Goal: Task Accomplishment & Management: Use online tool/utility

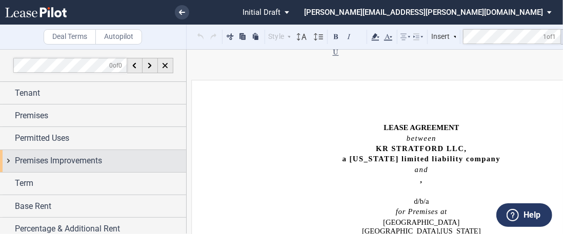
scroll to position [14202, 0]
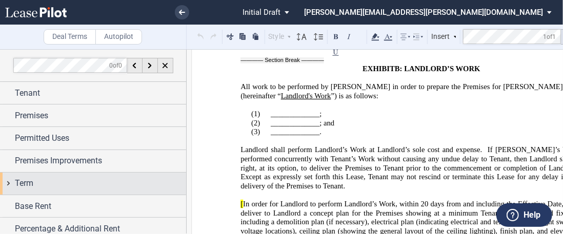
click at [31, 183] on span "Term" at bounding box center [24, 183] width 18 height 12
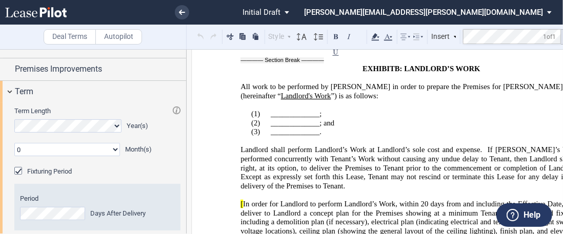
scroll to position [0, 0]
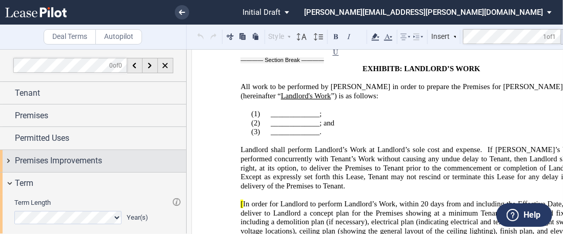
click at [53, 159] on span "Premises Improvements" at bounding box center [58, 161] width 87 height 12
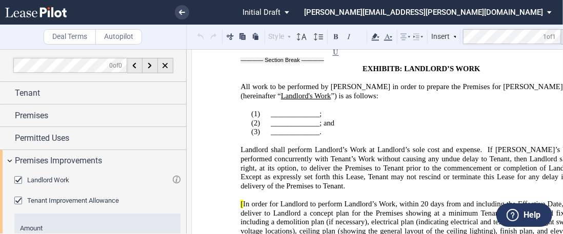
scroll to position [51, 0]
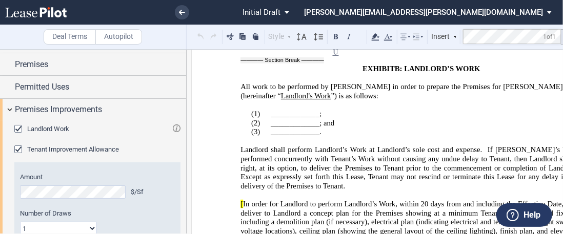
click at [33, 147] on span "Tenant Improvement Allowance" at bounding box center [73, 150] width 92 height 8
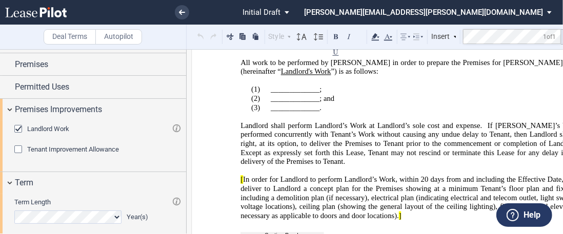
click at [33, 147] on span "Tenant Improvement Allowance" at bounding box center [73, 150] width 92 height 8
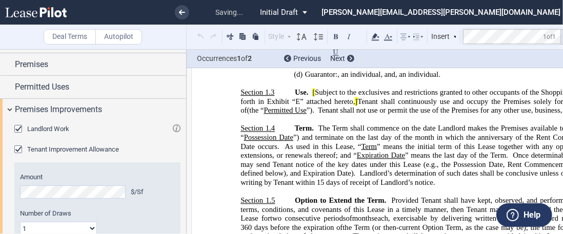
scroll to position [377, 0]
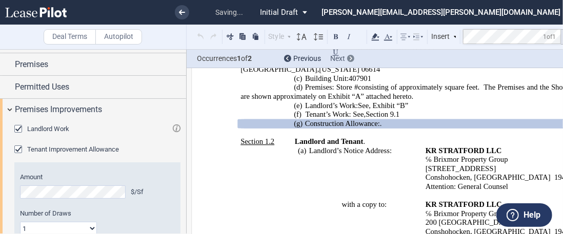
click at [336, 59] on span "Next" at bounding box center [337, 58] width 15 height 8
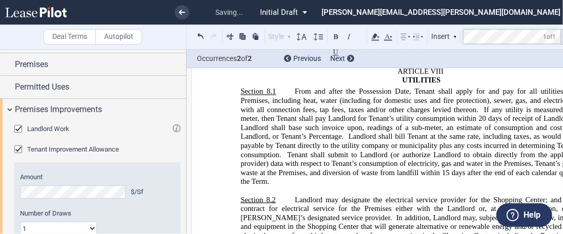
scroll to position [5004, 0]
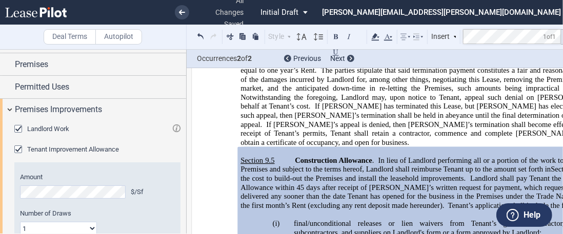
drag, startPoint x: 353, startPoint y: 127, endPoint x: 348, endPoint y: 133, distance: 7.6
click at [353, 219] on span "final/unconditional releases or lien waivers from Tenant’s general contractor, …" at bounding box center [430, 227] width 272 height 17
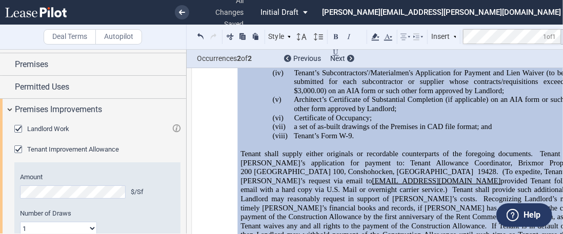
scroll to position [5158, 0]
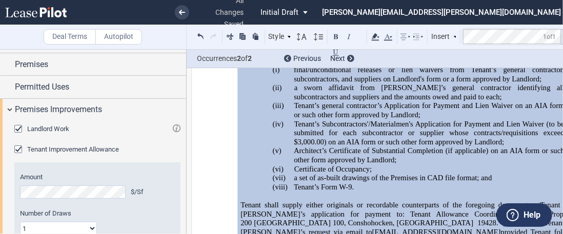
drag, startPoint x: 555, startPoint y: 162, endPoint x: 396, endPoint y: 180, distance: 160.4
drag, startPoint x: 550, startPoint y: 161, endPoint x: 260, endPoint y: 146, distance: 290.4
